Goal: Task Accomplishment & Management: Complete application form

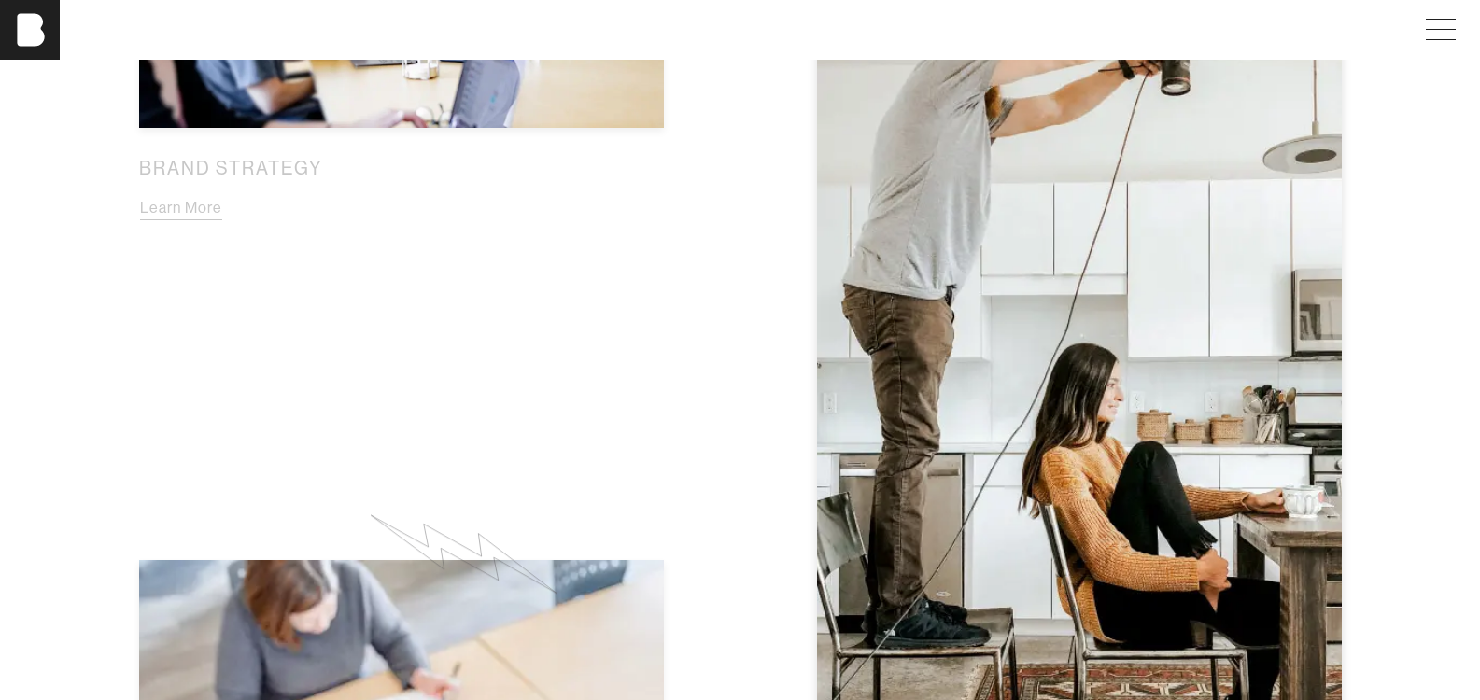
scroll to position [1401, 0]
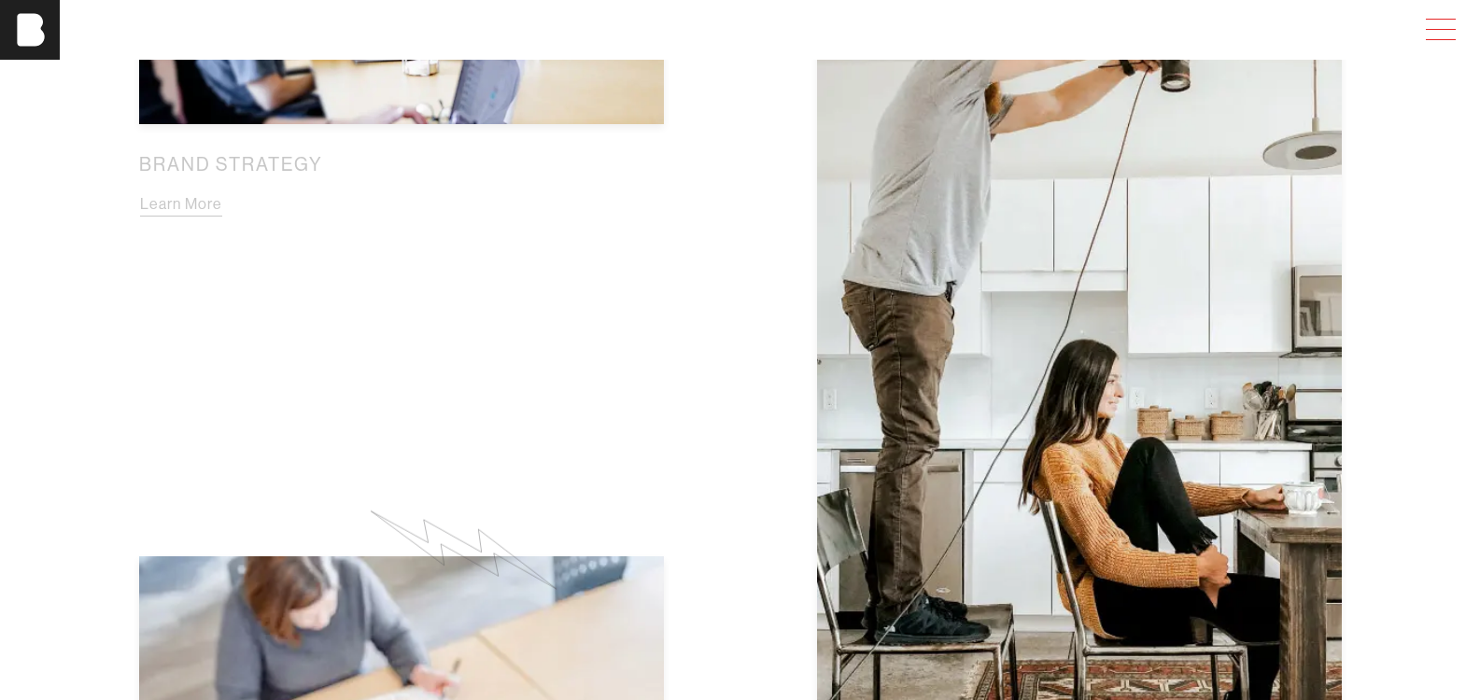
click at [1446, 21] on span at bounding box center [1437, 30] width 43 height 34
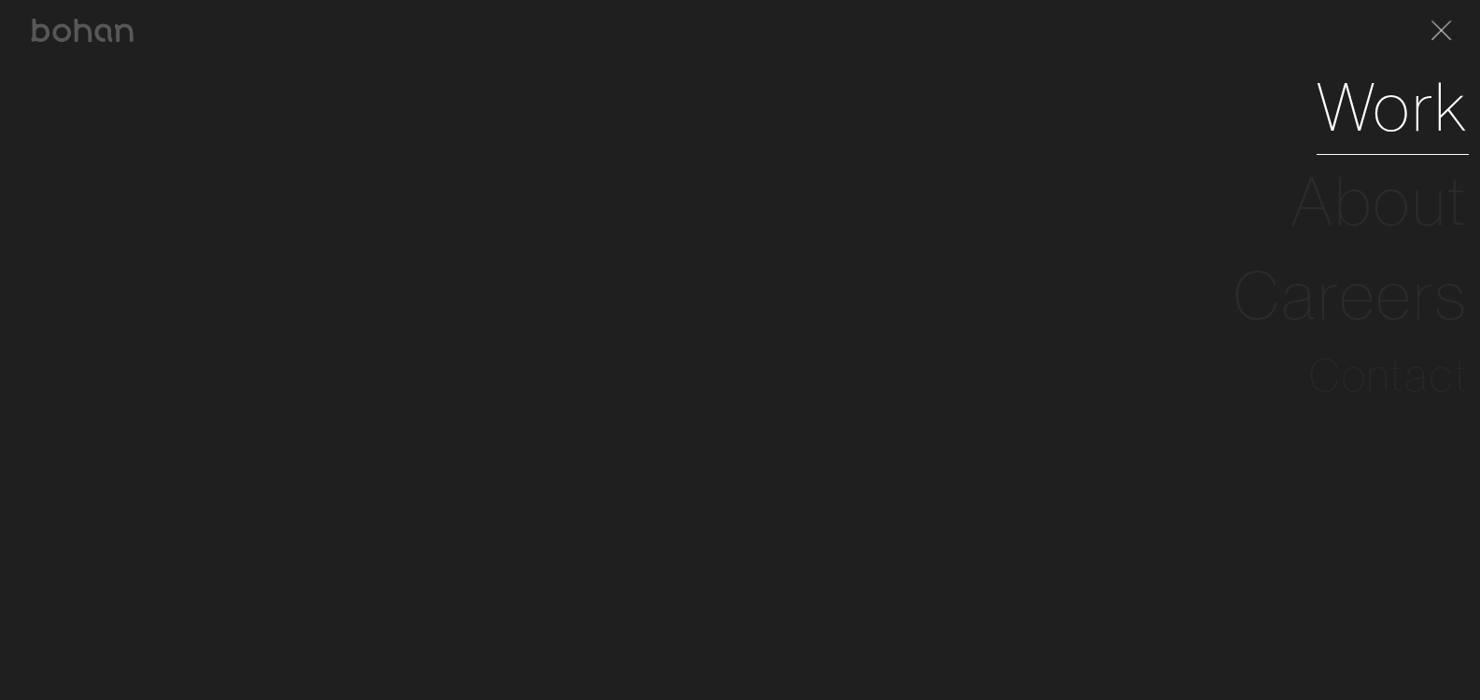
click at [1367, 120] on link "Work" at bounding box center [1393, 107] width 152 height 94
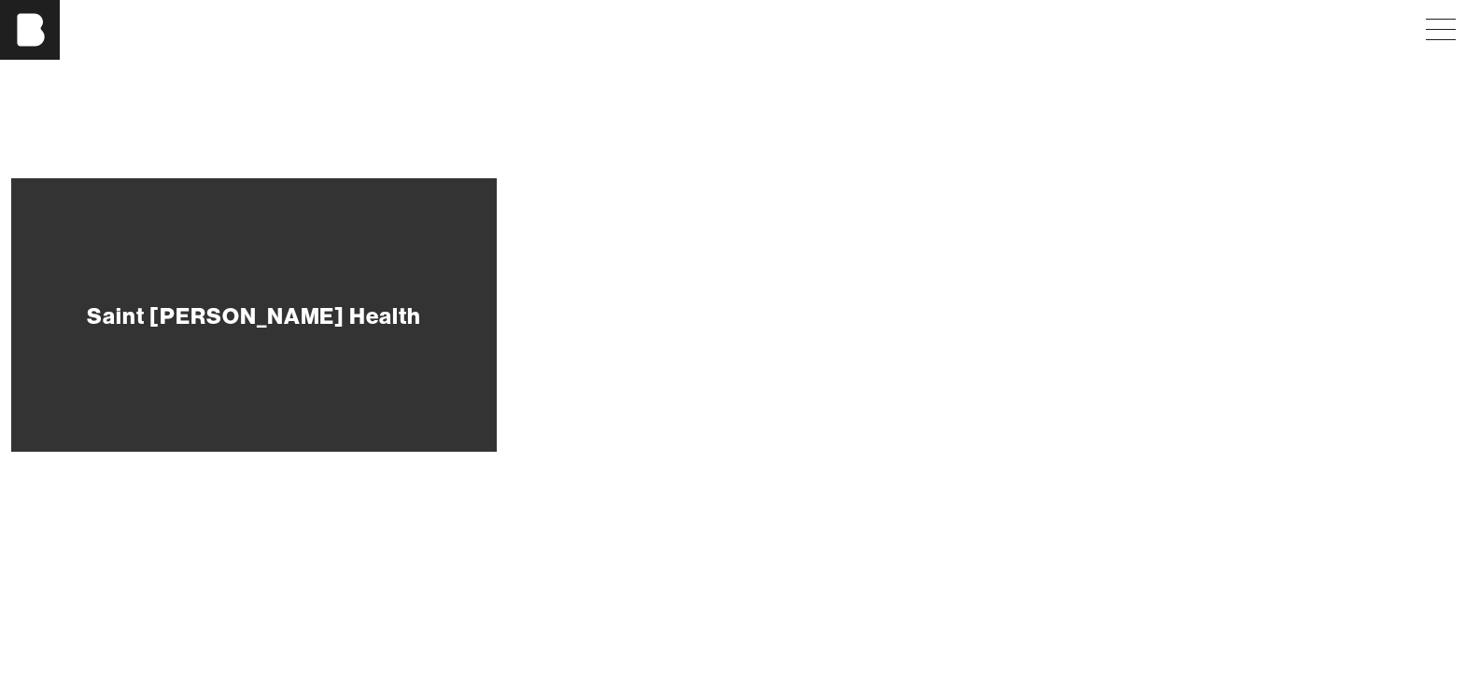
scroll to position [940, 0]
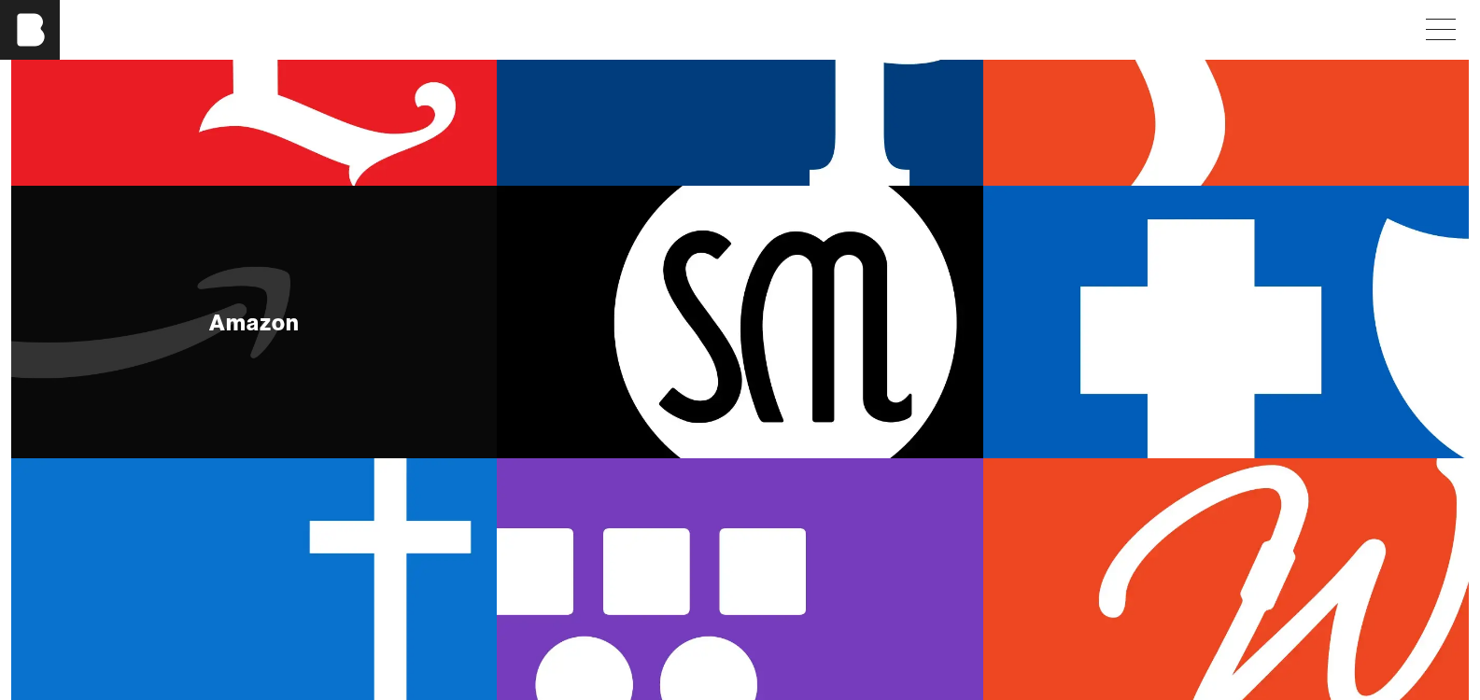
click at [396, 360] on div "Amazon" at bounding box center [254, 323] width 486 height 274
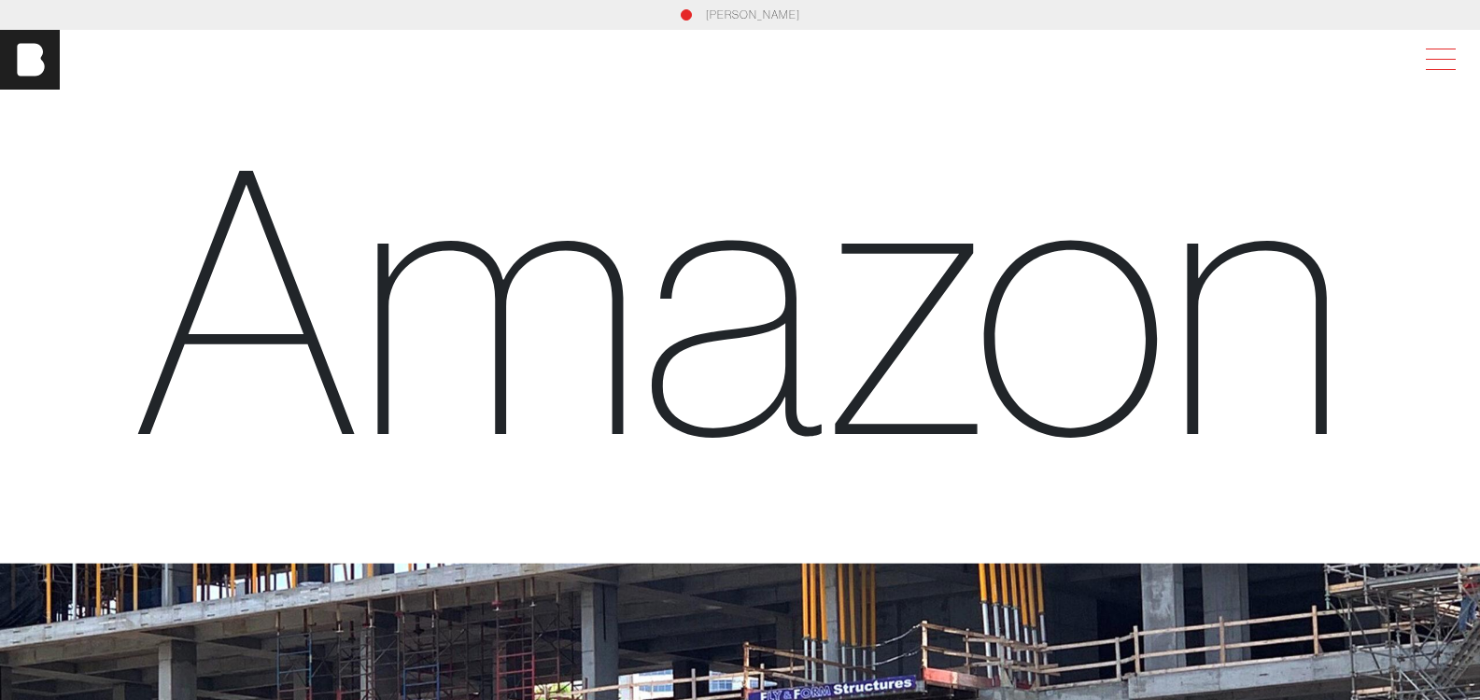
click at [1446, 57] on span at bounding box center [1437, 60] width 43 height 34
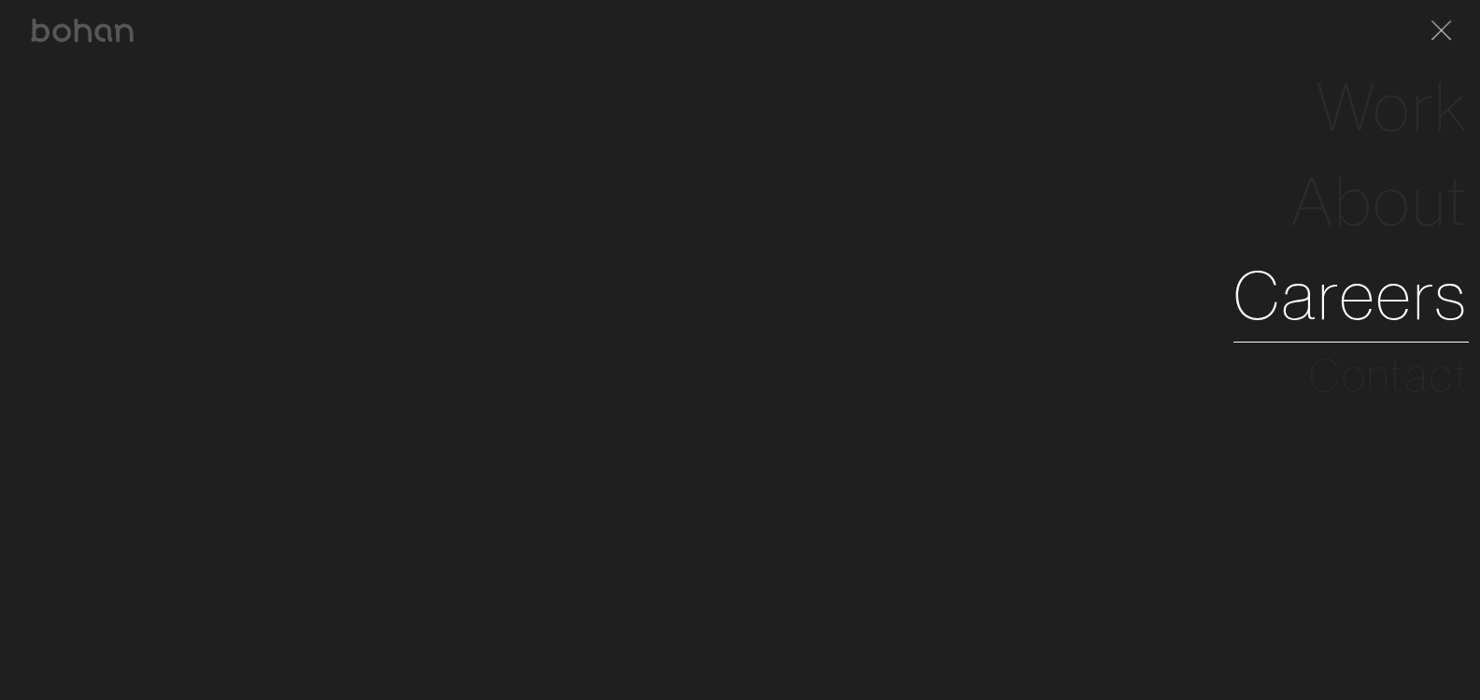
click at [1401, 289] on link "Careers" at bounding box center [1351, 295] width 235 height 94
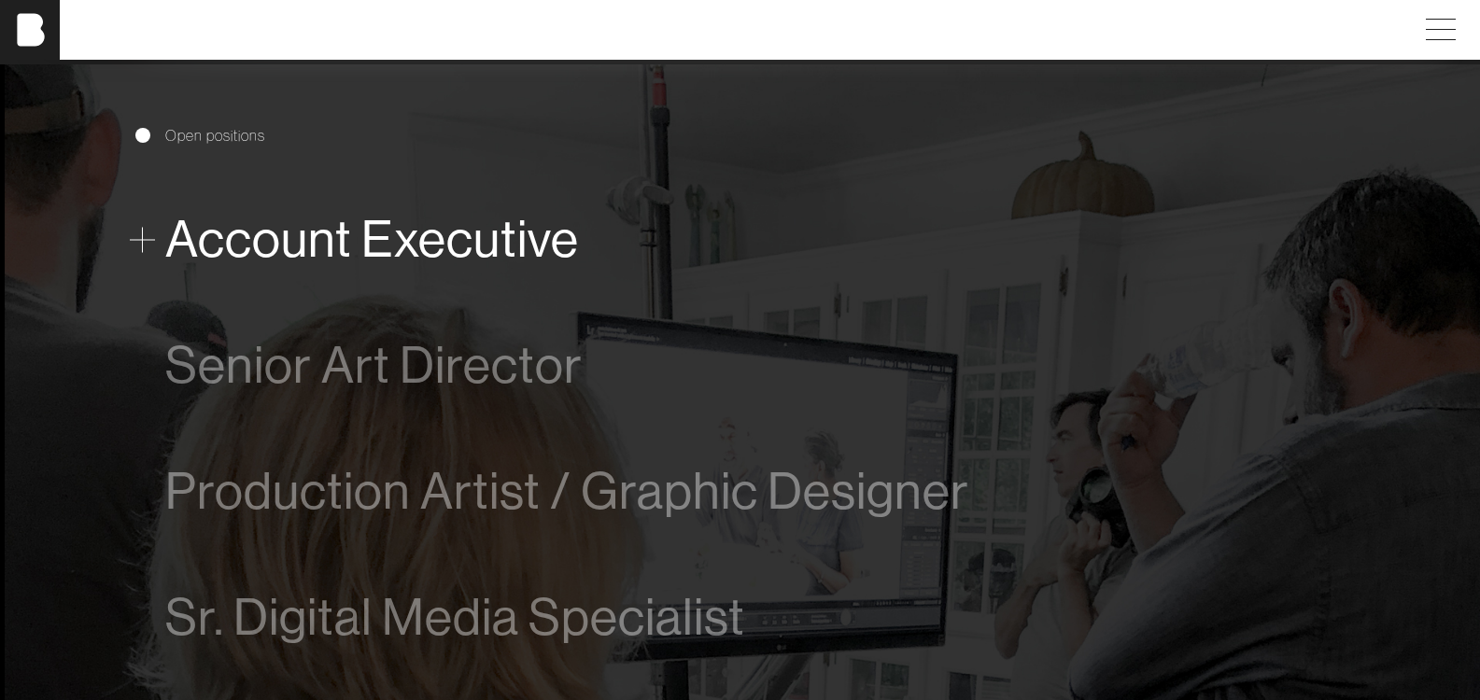
click at [370, 236] on span "Account Executive" at bounding box center [372, 239] width 414 height 57
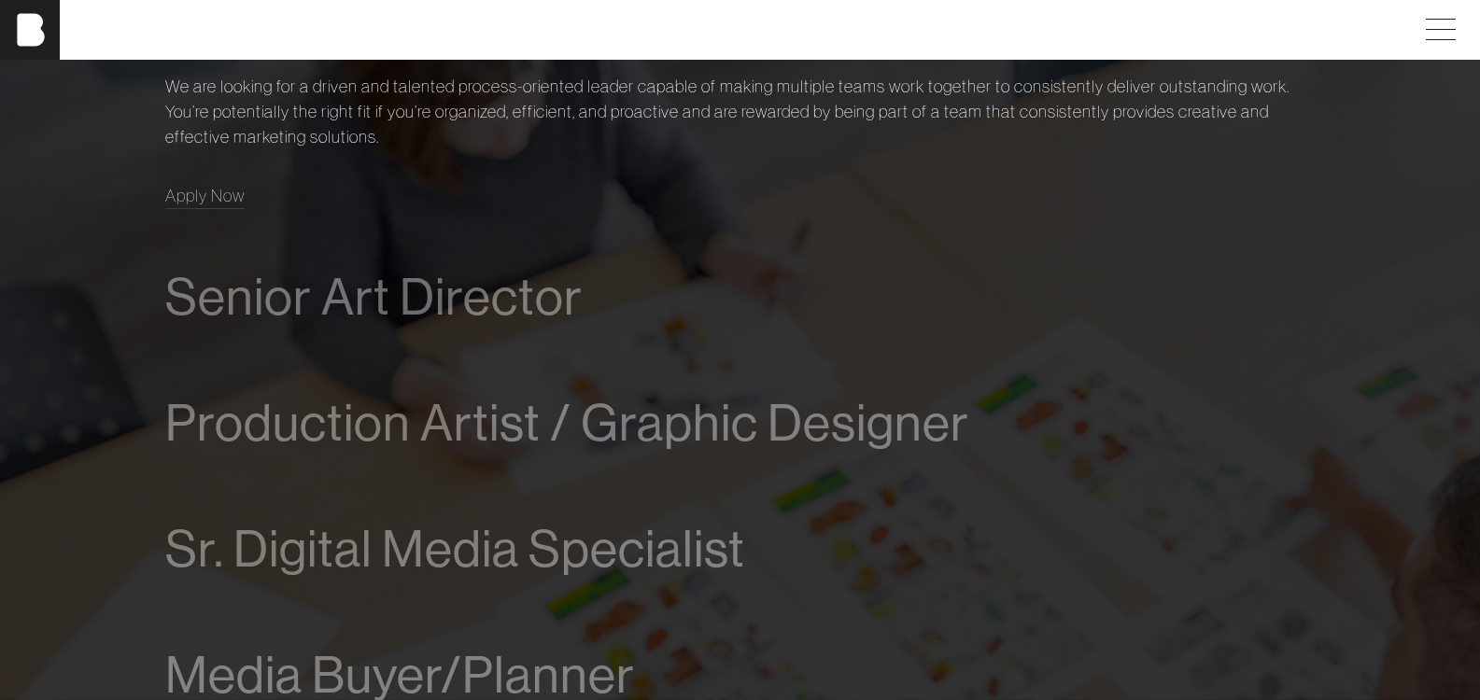
scroll to position [1066, 0]
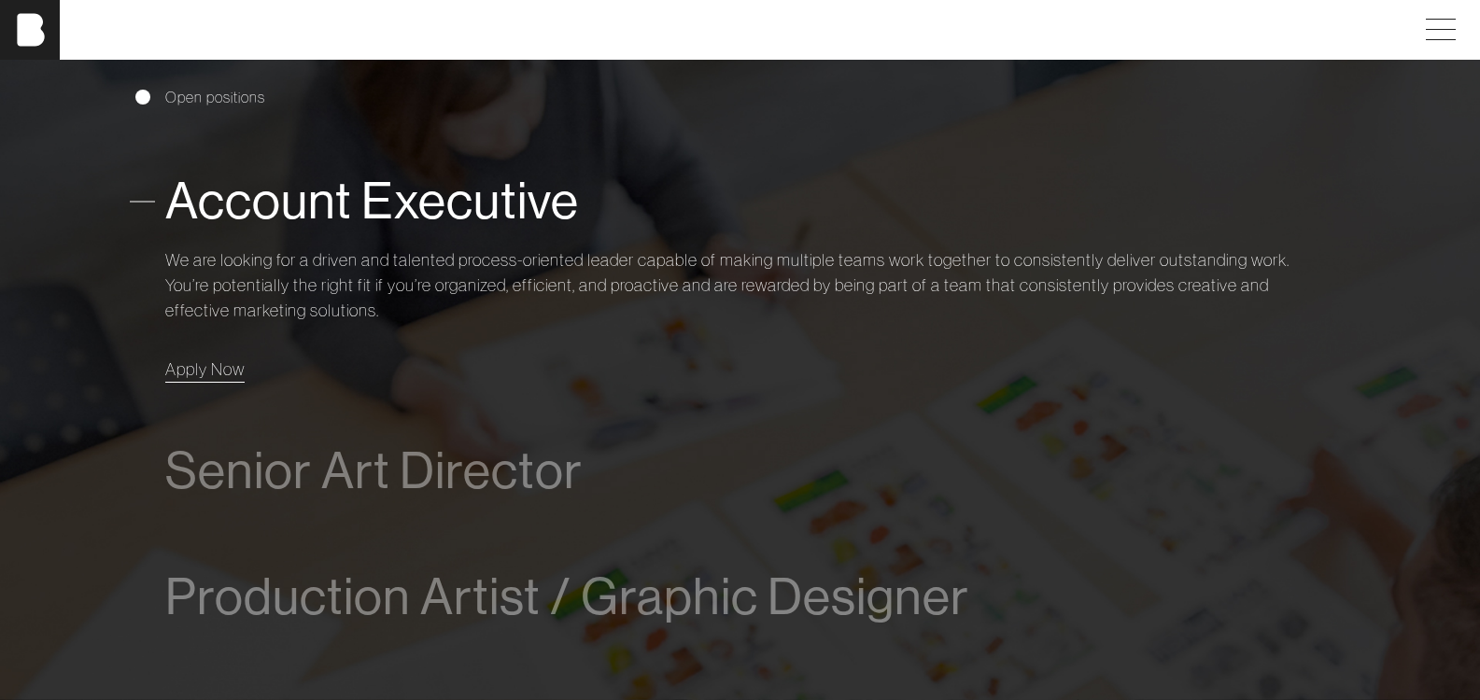
click at [225, 365] on span "Apply Now" at bounding box center [204, 369] width 79 height 21
click at [1228, 143] on div "Account Executive We are looking for a driven and talented process-oriented lea…" at bounding box center [740, 273] width 1151 height 270
click at [193, 375] on span "Apply Now" at bounding box center [204, 369] width 79 height 21
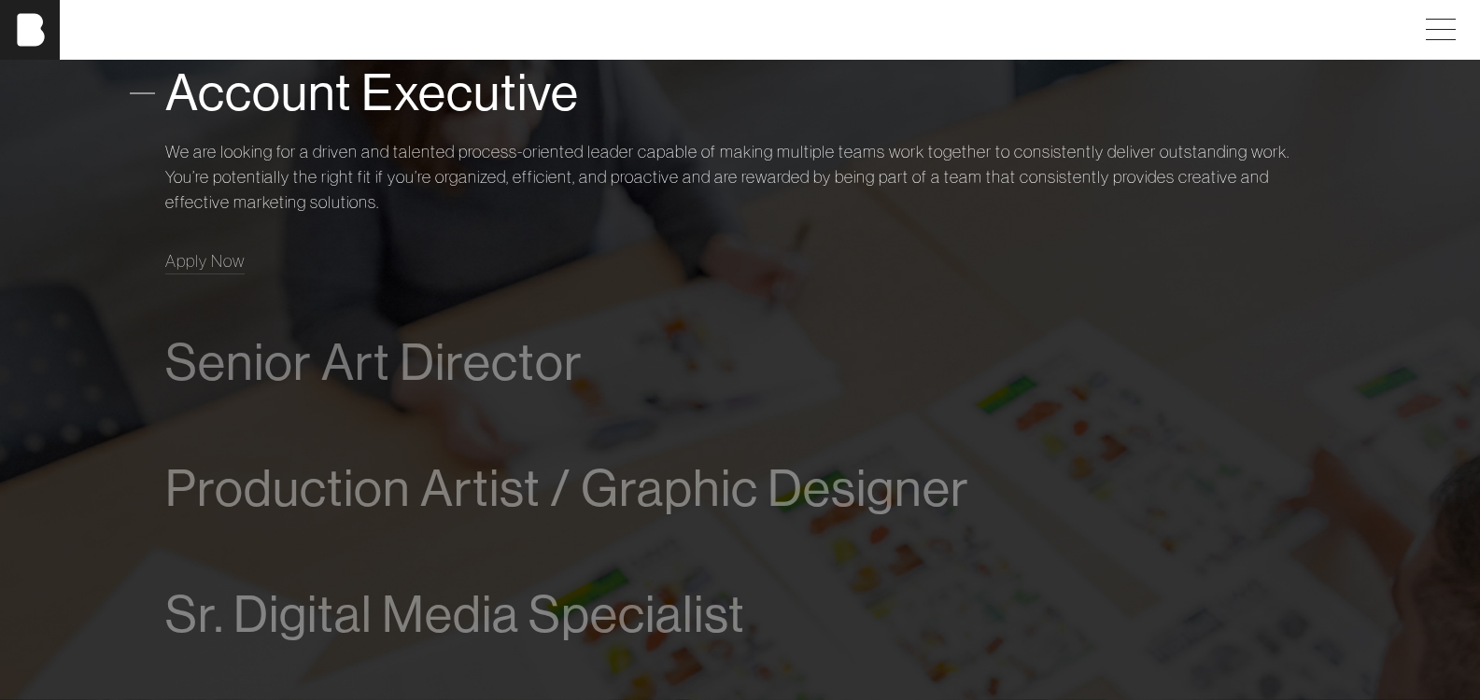
scroll to position [1159, 0]
